Goal: Use online tool/utility: Utilize a website feature to perform a specific function

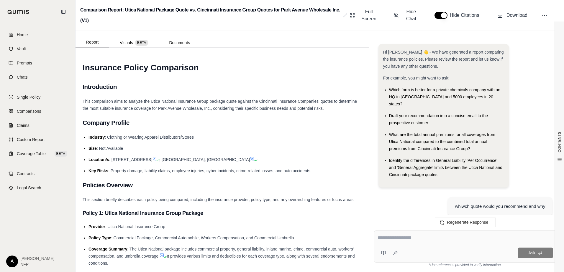
scroll to position [4850, 0]
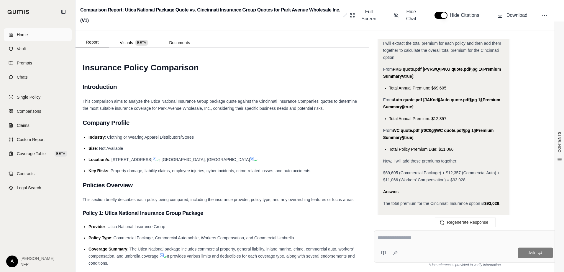
click at [30, 31] on link "Home" at bounding box center [38, 34] width 68 height 13
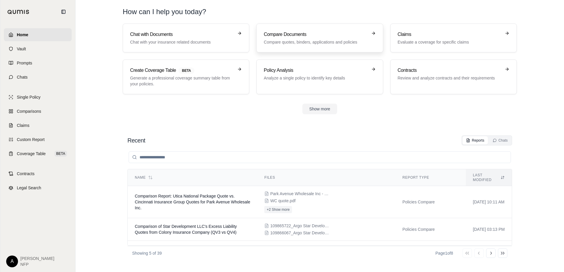
click at [293, 37] on h3 "Compare Documents" at bounding box center [315, 34] width 103 height 7
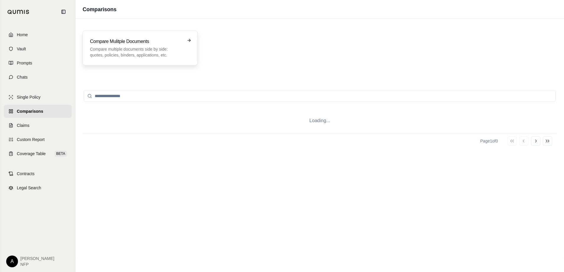
click at [148, 55] on p "Compare multiple documents side by side: quotes, policies, binders, application…" at bounding box center [136, 52] width 92 height 12
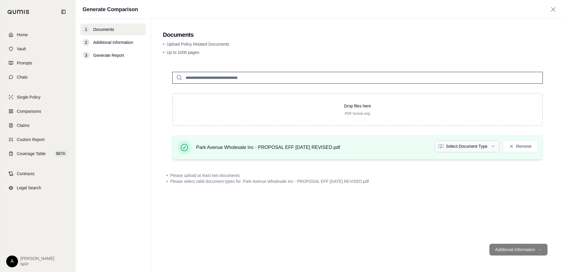
click at [494, 147] on html "Home Vault Prompts Chats Single Policy Comparisons Claims Custom Report Coverag…" at bounding box center [282, 136] width 564 height 272
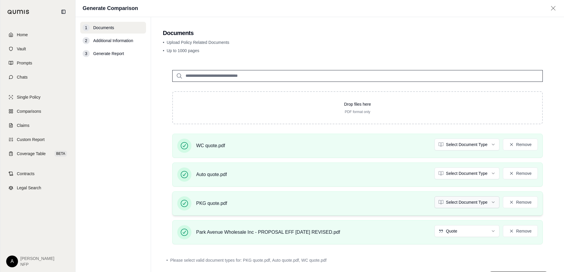
click at [484, 202] on html "Home Vault Prompts Chats Single Policy Comparisons Claims Custom Report Coverag…" at bounding box center [282, 136] width 564 height 272
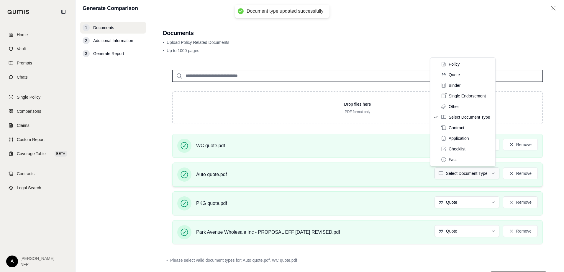
click at [467, 175] on html "Document type updated successfully Home Vault Prompts Chats Single Policy Compa…" at bounding box center [282, 136] width 564 height 272
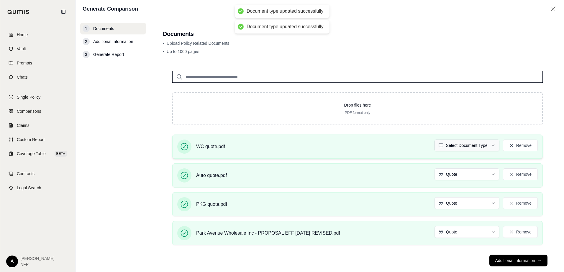
click at [463, 145] on html "Document type updated successfully Document type updated successfully Home Vaul…" at bounding box center [282, 136] width 564 height 272
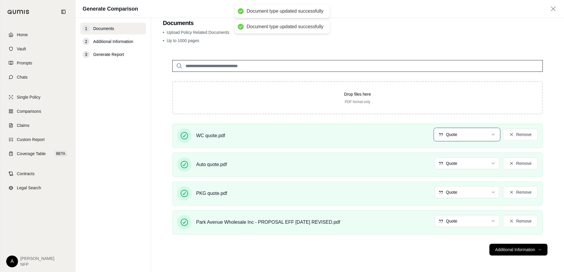
scroll to position [11, 0]
click at [516, 252] on button "Additional Information →" at bounding box center [518, 250] width 58 height 12
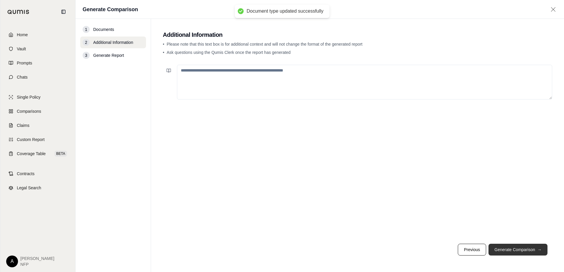
scroll to position [0, 0]
click at [259, 82] on textarea at bounding box center [364, 82] width 375 height 35
type textarea "**********"
click at [533, 248] on button "Generate Comparison →" at bounding box center [517, 250] width 59 height 12
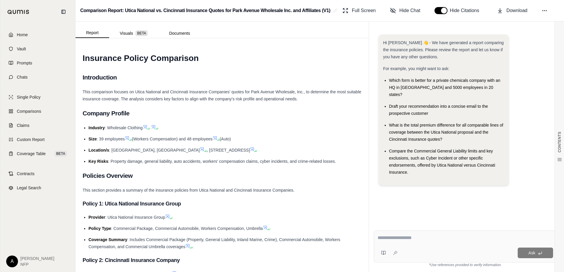
click at [423, 241] on textarea at bounding box center [464, 238] width 175 height 7
type textarea "**********"
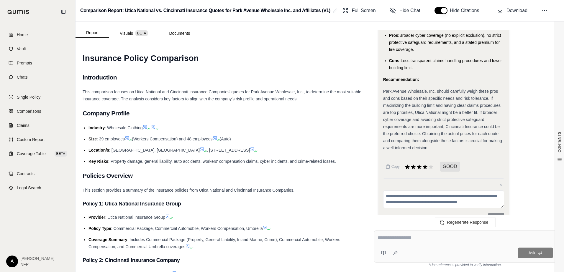
click at [383, 239] on textarea at bounding box center [464, 238] width 175 height 7
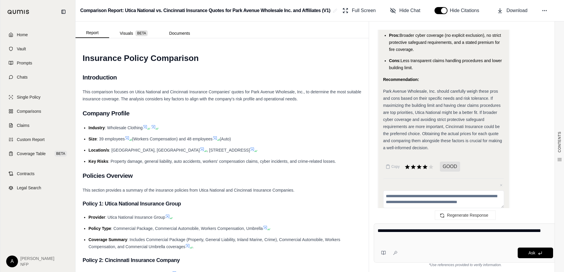
type textarea "**********"
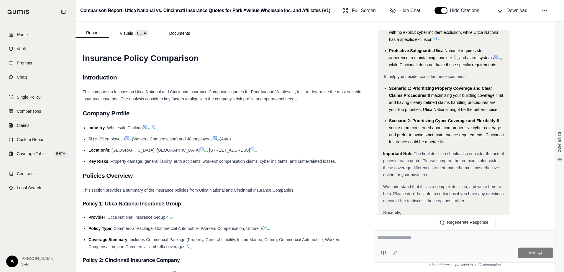
scroll to position [2034, 0]
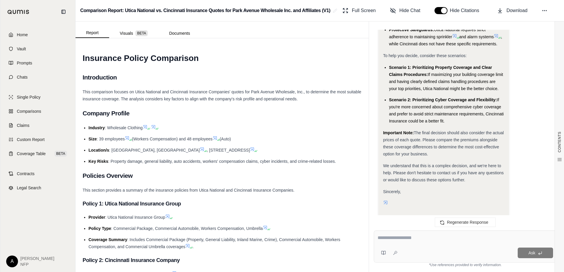
click at [394, 237] on textarea at bounding box center [464, 238] width 175 height 7
type textarea "*"
type textarea "**********"
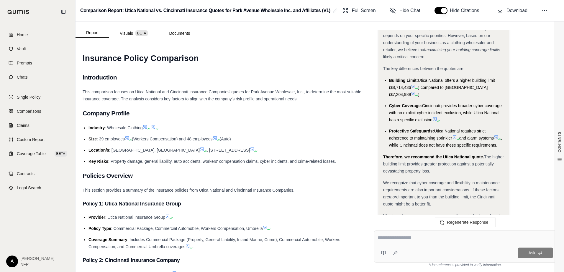
scroll to position [2880, 0]
